Goal: Navigation & Orientation: Find specific page/section

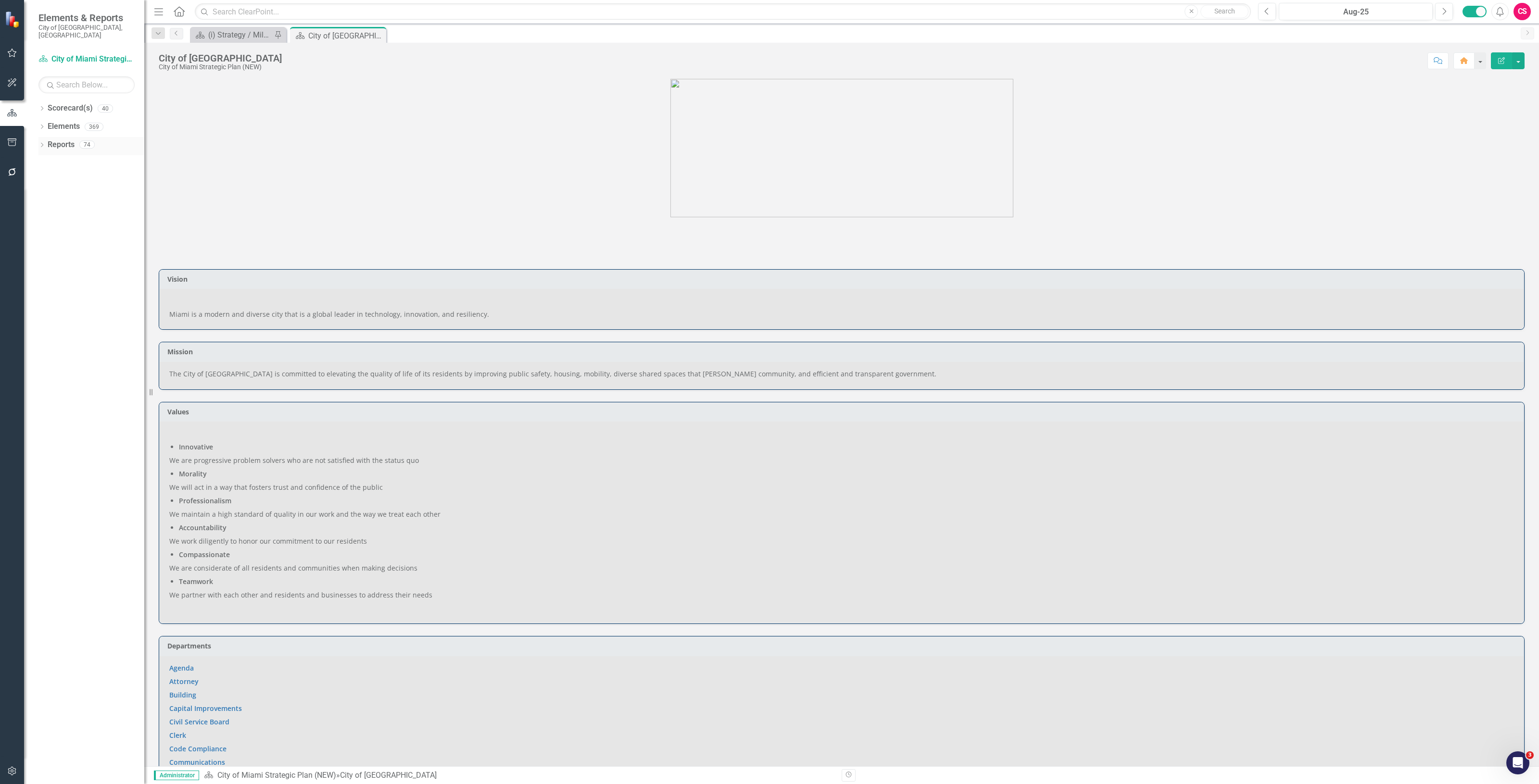
click at [66, 139] on link "Reports" at bounding box center [61, 145] width 27 height 11
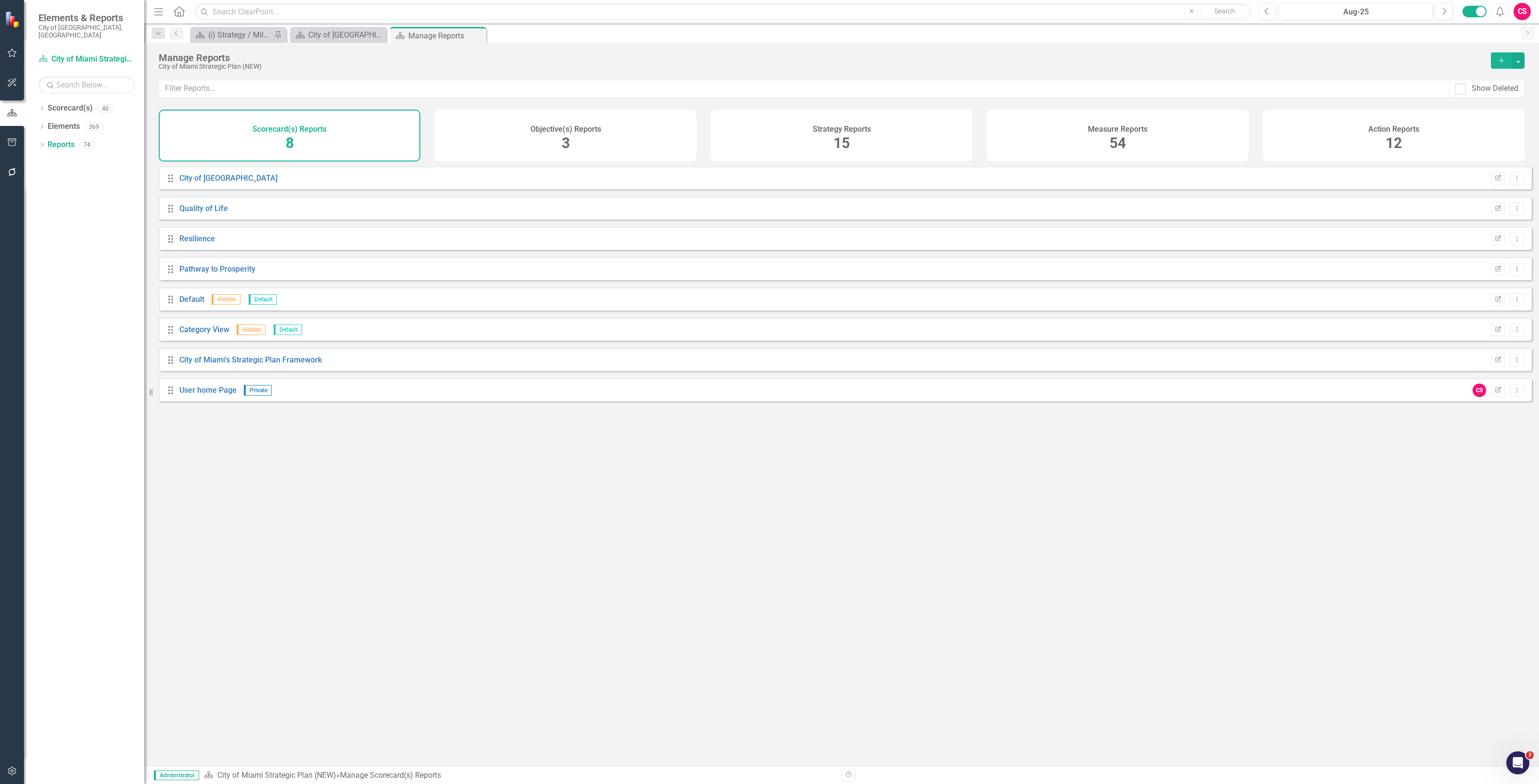
click at [566, 141] on span "3" at bounding box center [566, 143] width 8 height 17
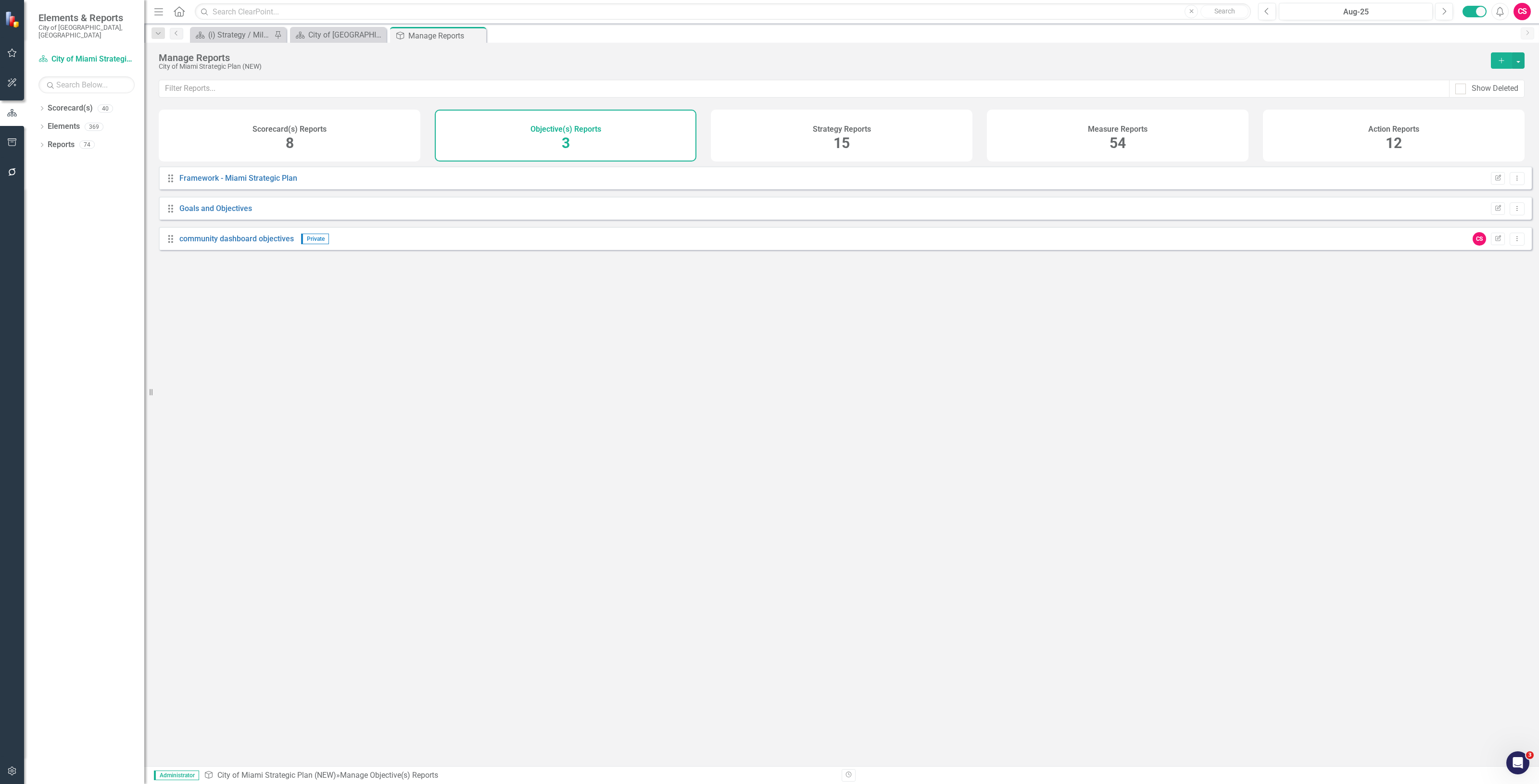
click at [859, 145] on div "Strategy Reports 15" at bounding box center [841, 135] width 262 height 52
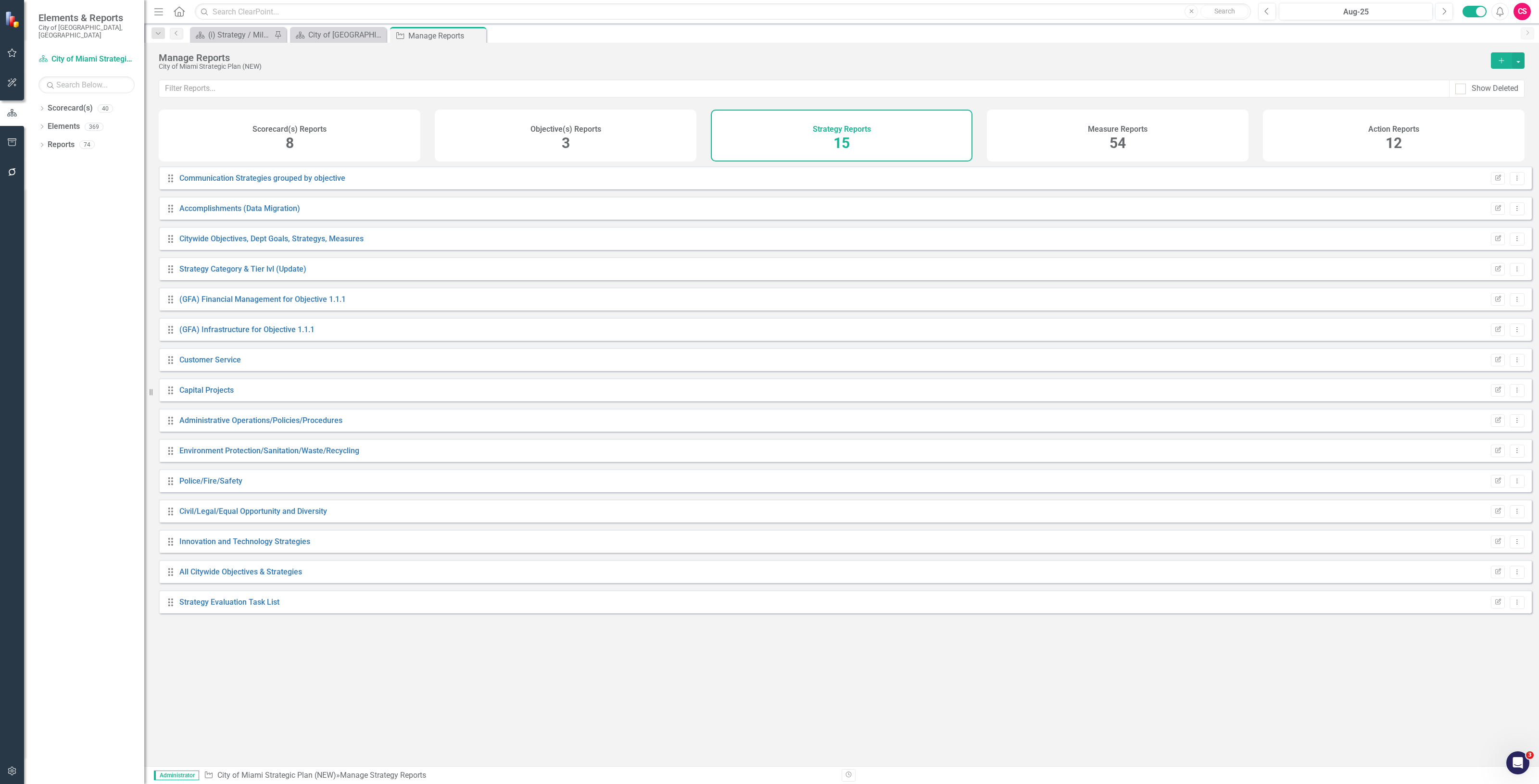
click at [492, 126] on div "Objective(s) Reports 3" at bounding box center [565, 135] width 262 height 52
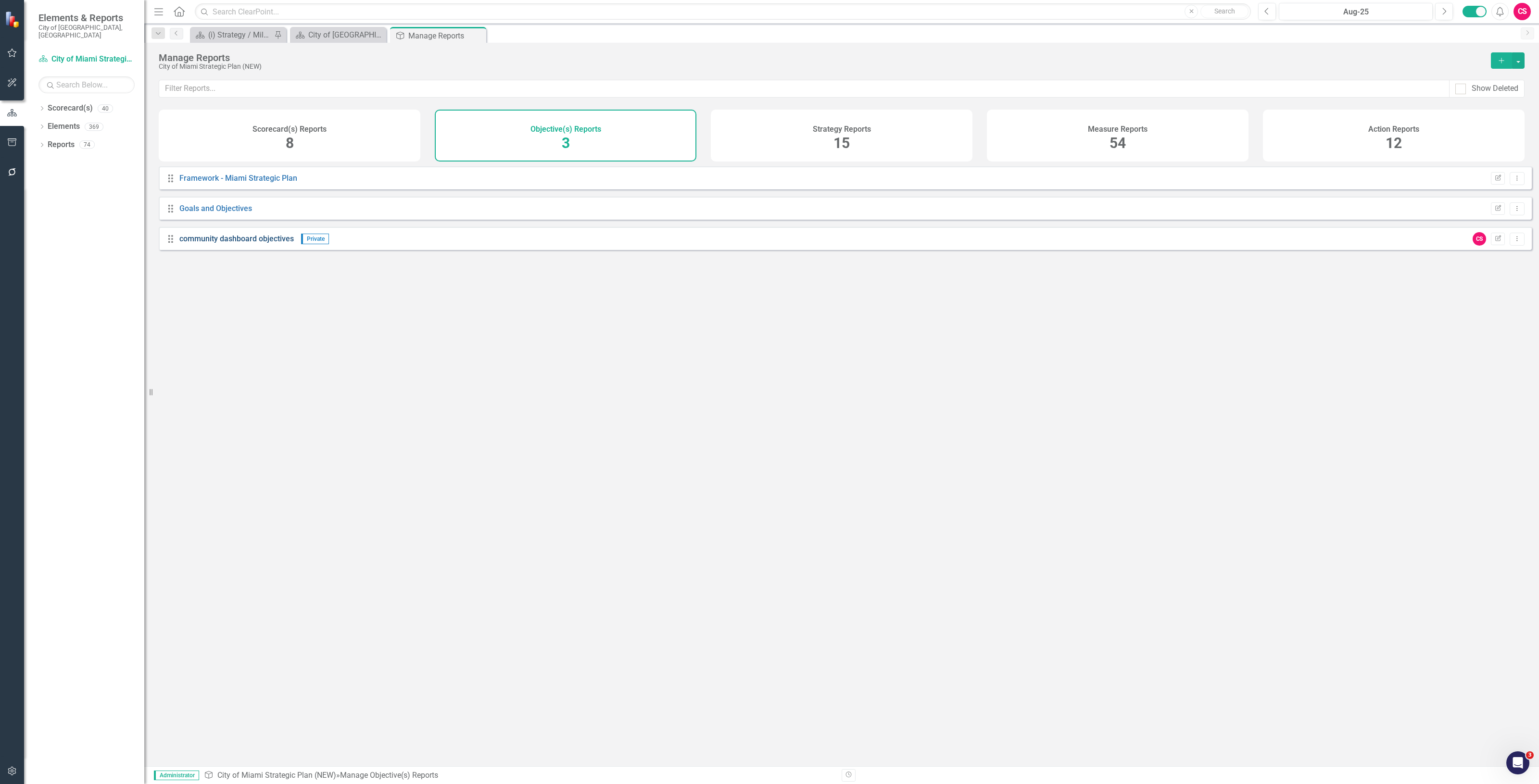
click at [278, 243] on link "community dashboard objectives" at bounding box center [236, 238] width 114 height 9
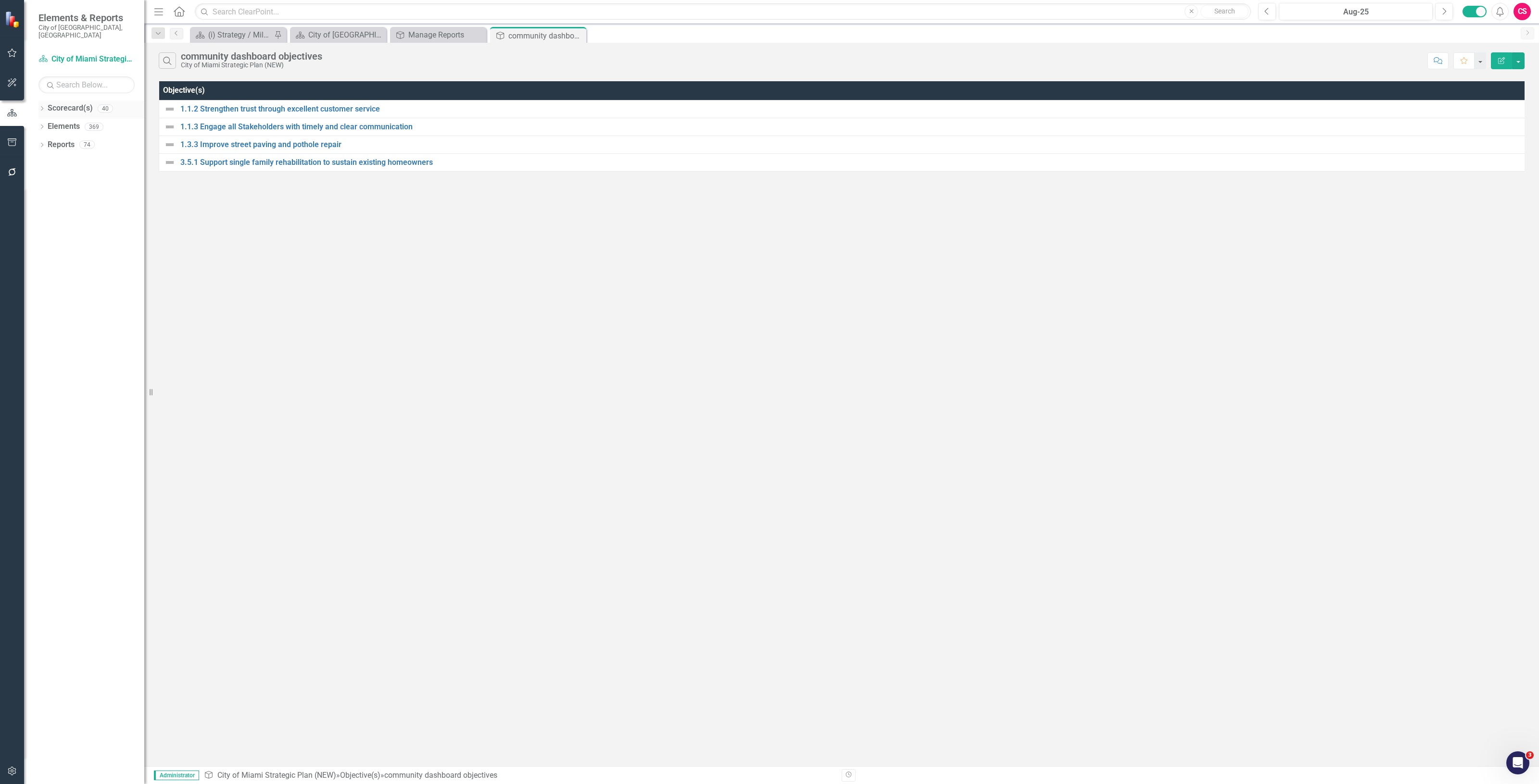
click at [63, 103] on link "Scorecard(s)" at bounding box center [70, 109] width 45 height 11
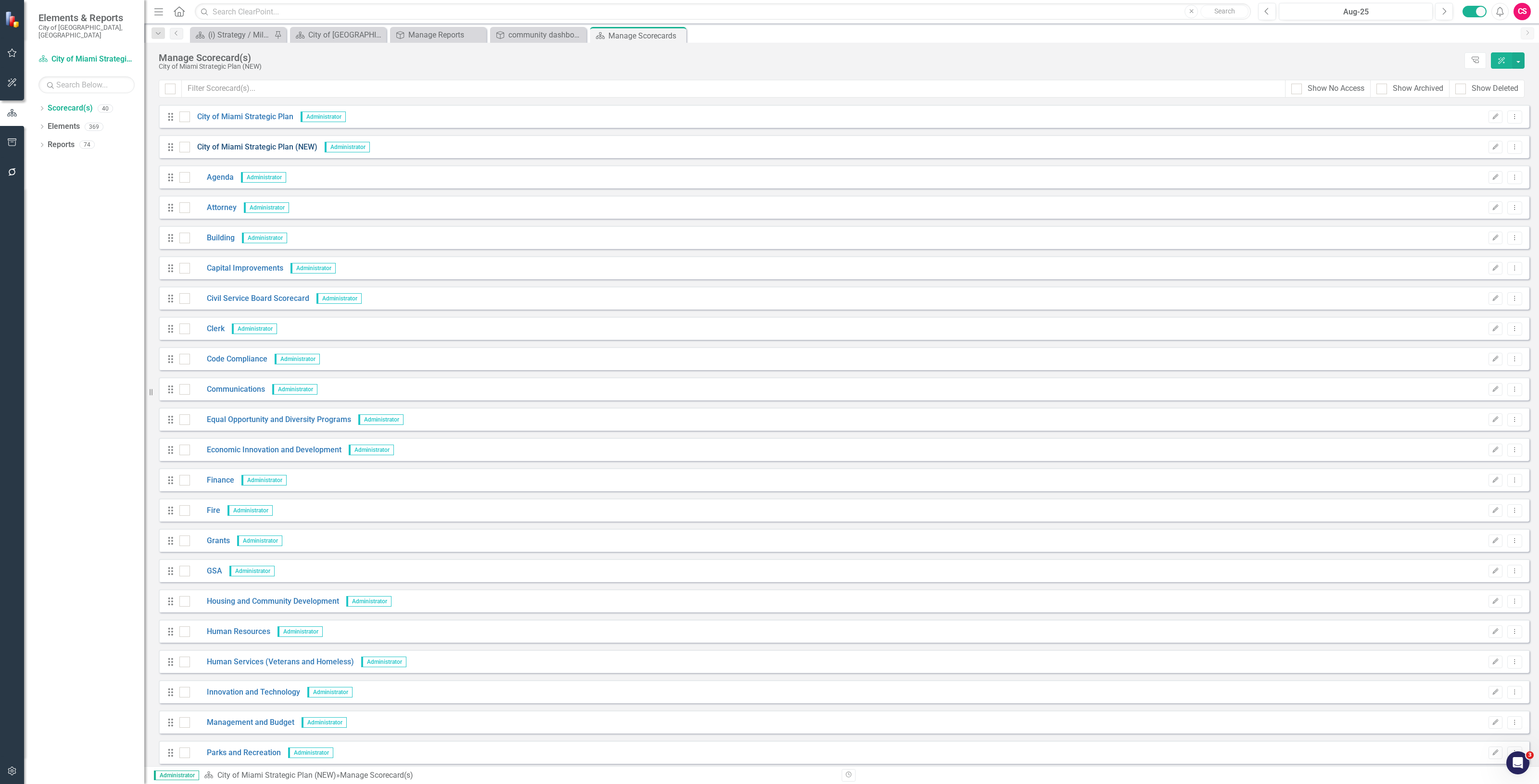
click at [262, 149] on link "City of Miami Strategic Plan (NEW)" at bounding box center [253, 147] width 127 height 11
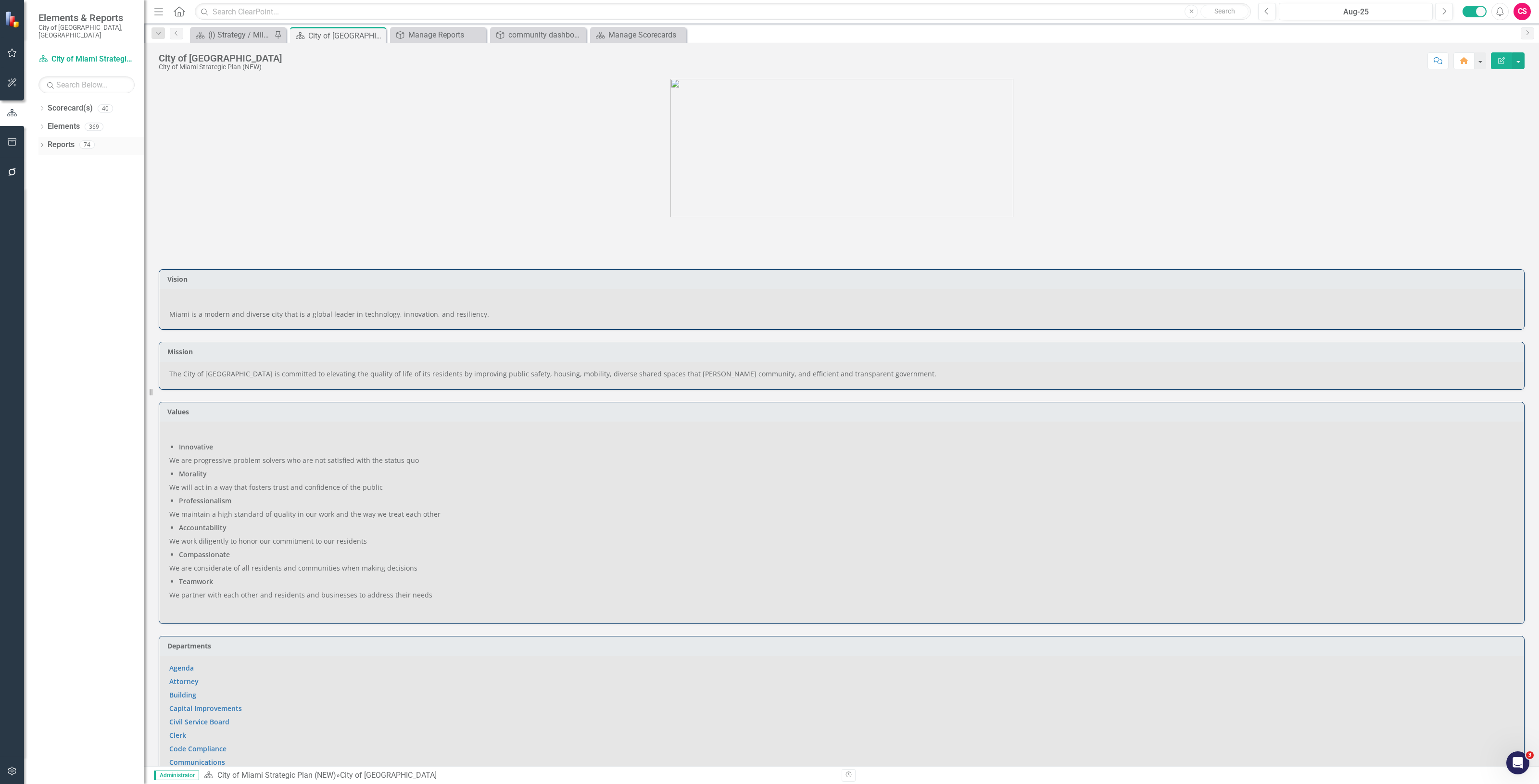
click at [58, 139] on link "Reports" at bounding box center [61, 145] width 27 height 11
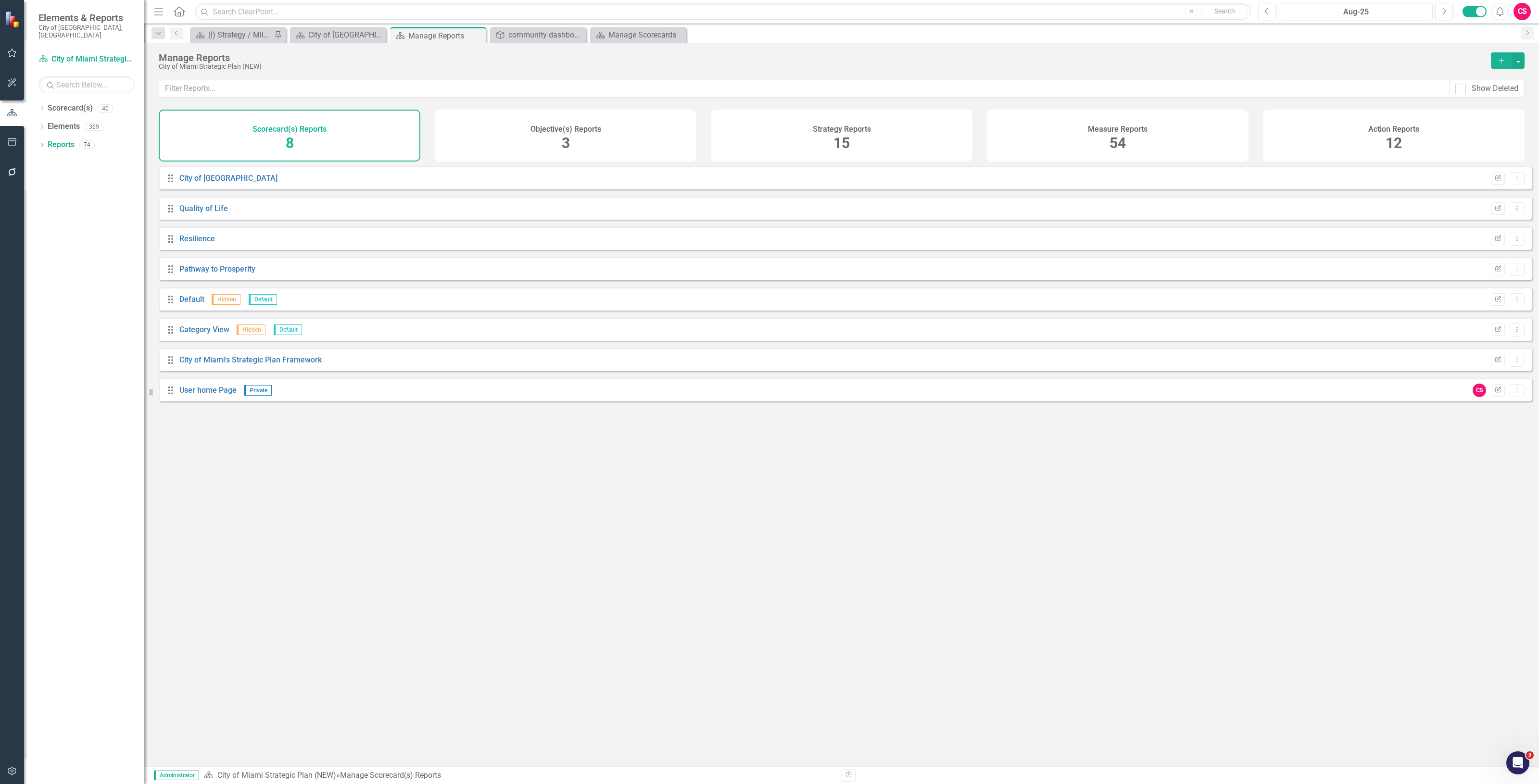
click at [616, 137] on div "Objective(s) Reports 3" at bounding box center [565, 135] width 262 height 52
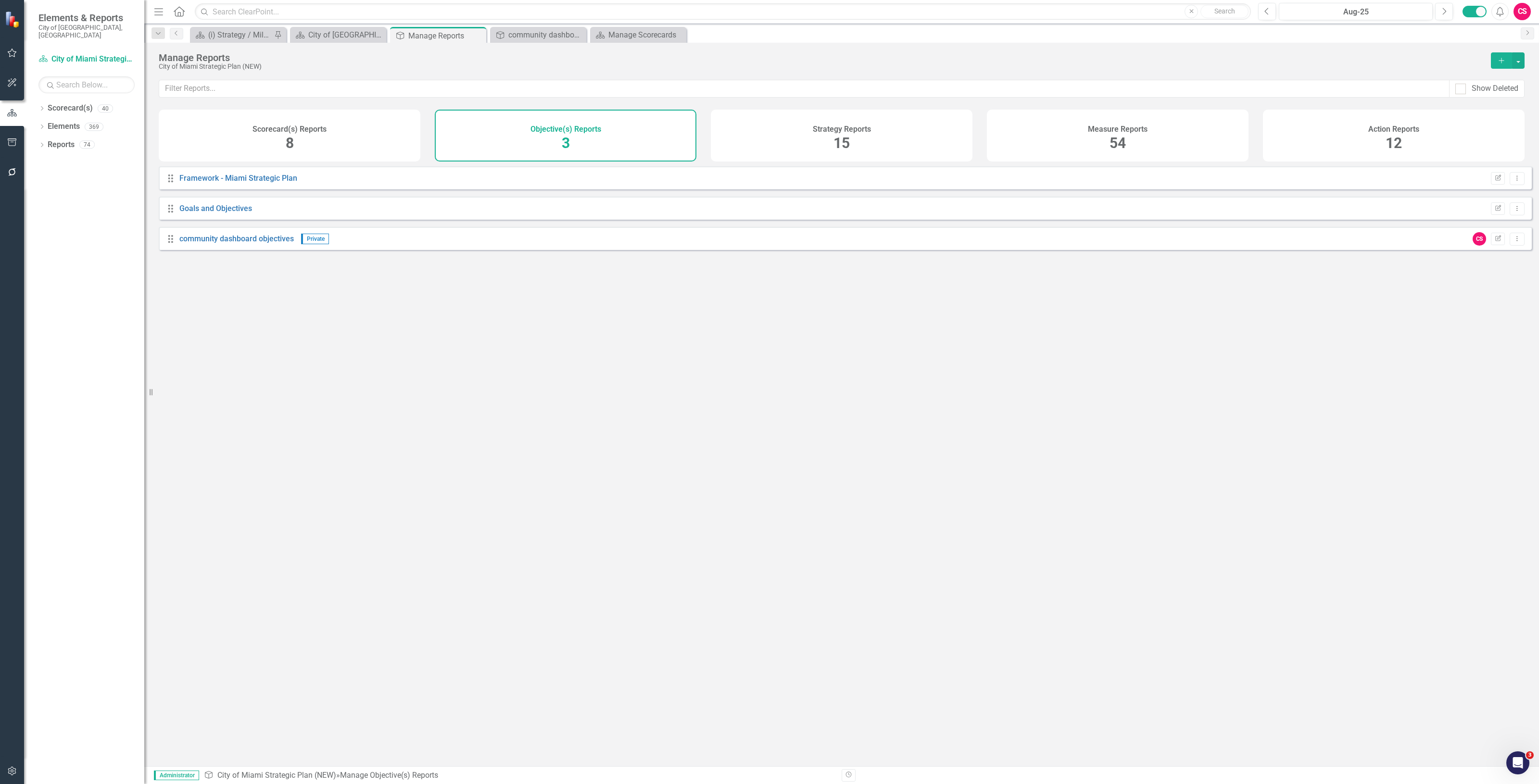
click at [837, 125] on h4 "Strategy Reports" at bounding box center [842, 129] width 58 height 9
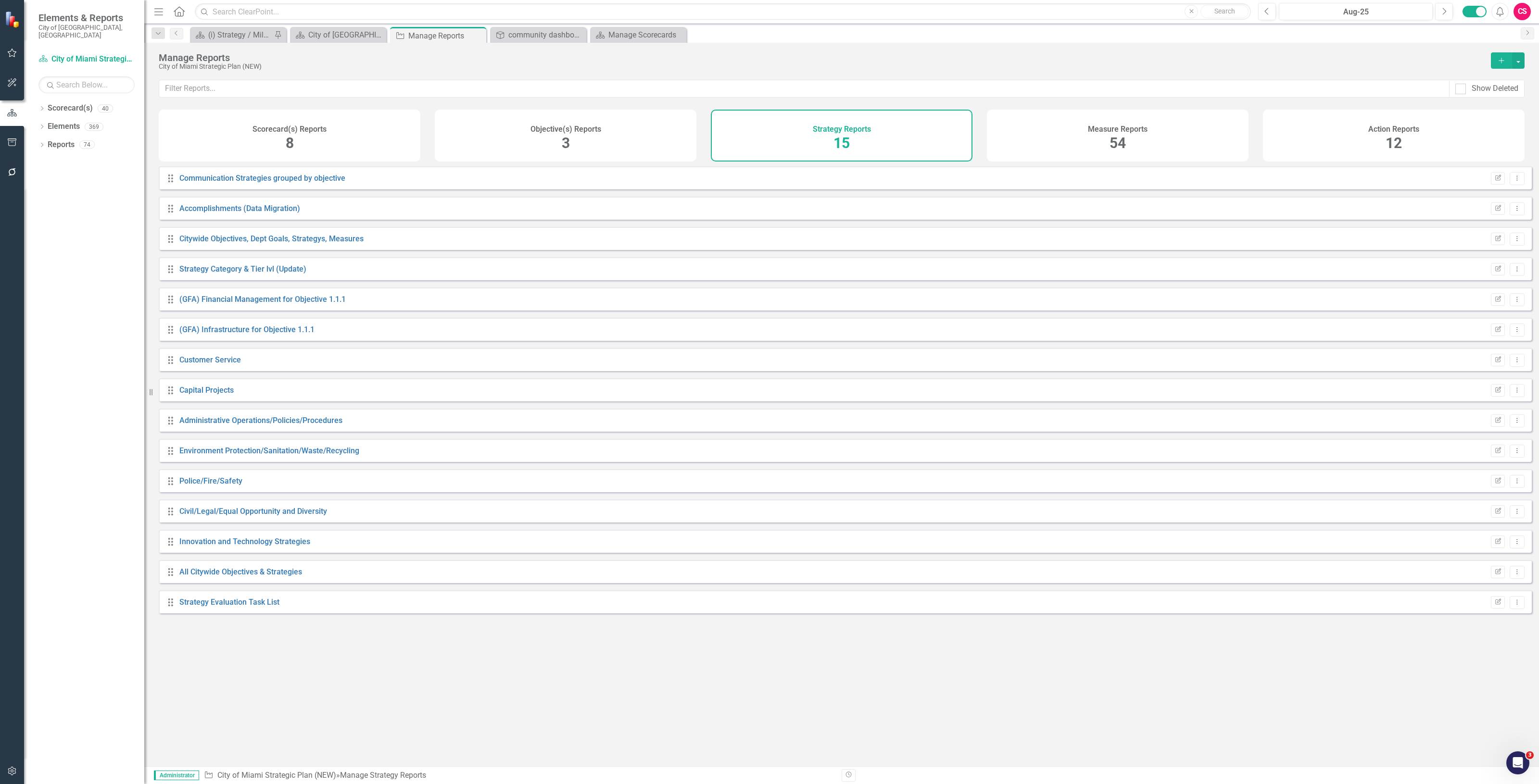
click at [517, 145] on div "Objective(s) Reports 3" at bounding box center [565, 135] width 262 height 52
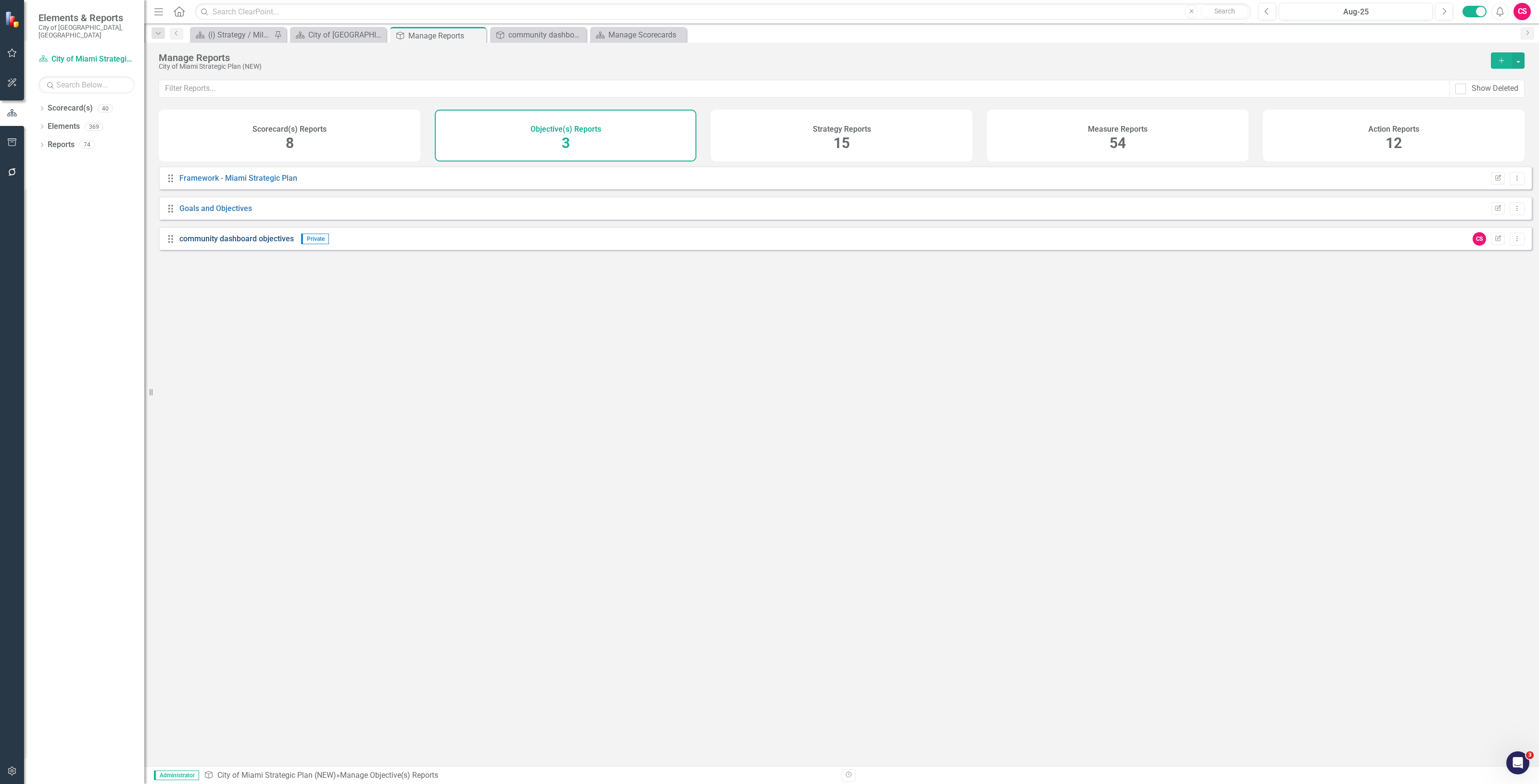
click at [263, 243] on link "community dashboard objectives" at bounding box center [236, 238] width 114 height 9
